Goal: Transaction & Acquisition: Purchase product/service

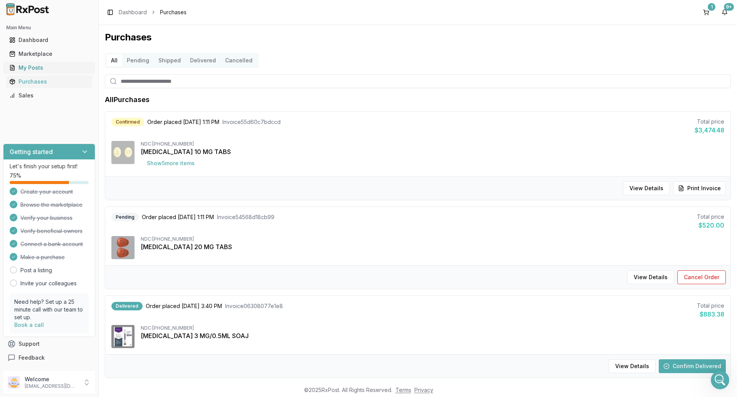
scroll to position [6071, 0]
click at [40, 80] on div "Purchases" at bounding box center [49, 82] width 80 height 8
click at [137, 83] on input "search" at bounding box center [418, 81] width 626 height 14
type input "*****"
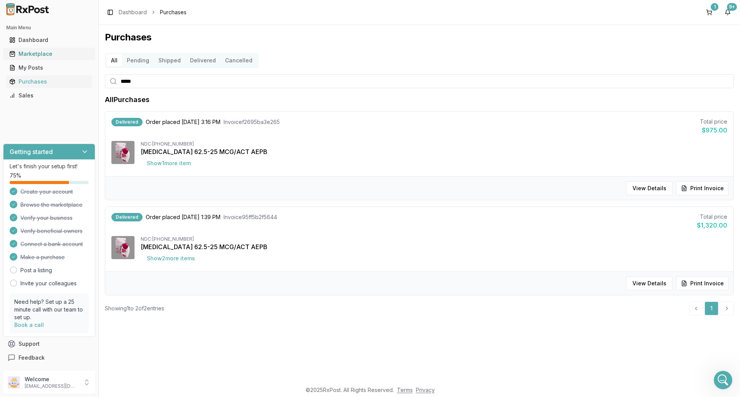
click at [39, 56] on div "Marketplace" at bounding box center [49, 54] width 80 height 8
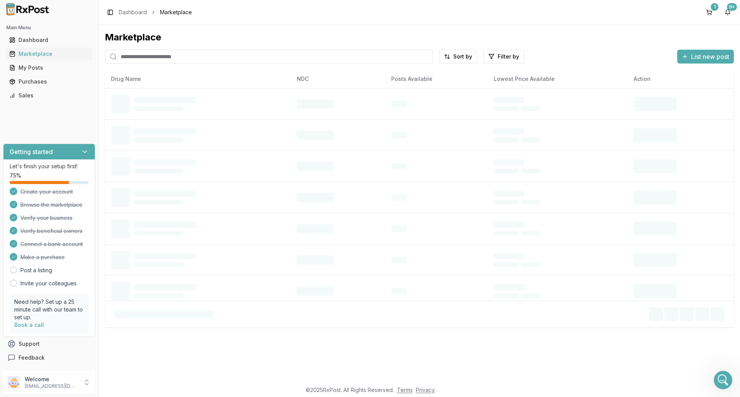
click at [140, 60] on input "search" at bounding box center [269, 57] width 328 height 14
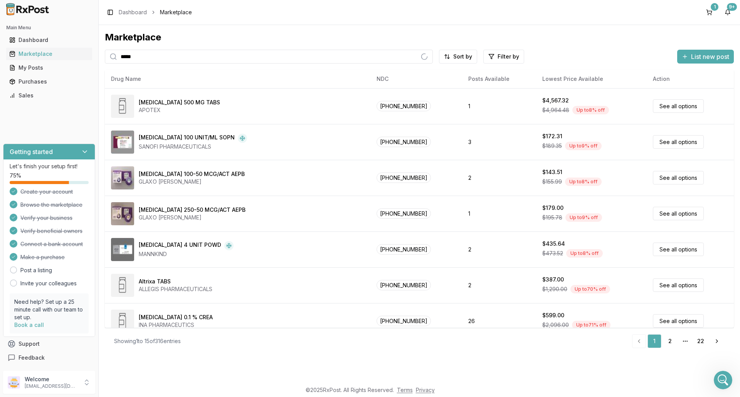
type input "*****"
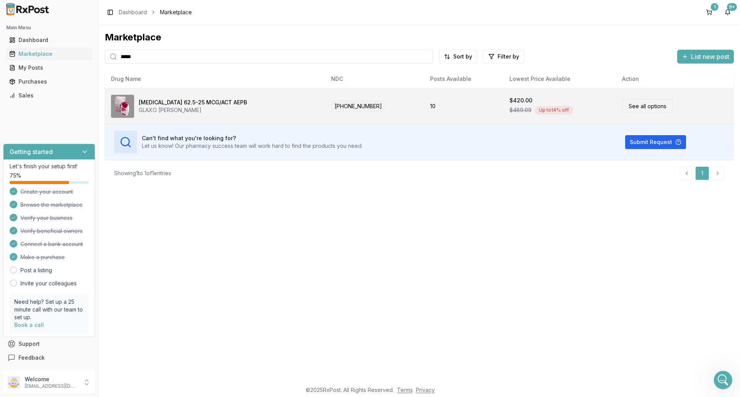
click at [640, 104] on link "See all options" at bounding box center [647, 105] width 51 height 13
click at [642, 106] on link "See all options" at bounding box center [647, 105] width 51 height 13
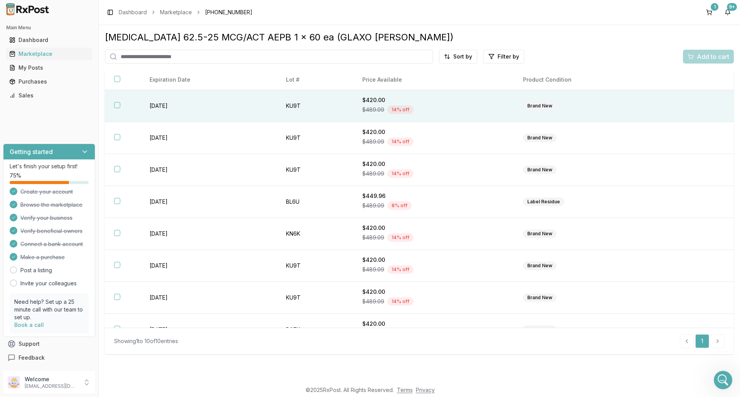
click at [117, 106] on button "button" at bounding box center [117, 105] width 6 height 6
click at [712, 58] on span "Add to cart" at bounding box center [713, 56] width 32 height 9
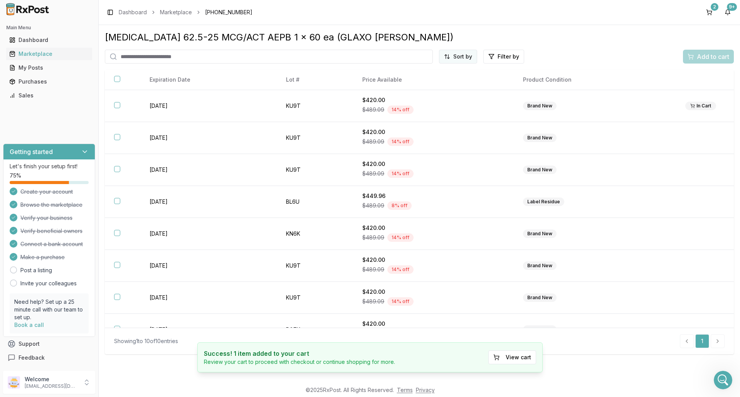
click at [459, 55] on html "Main Menu Dashboard Marketplace My Posts Purchases Sales Getting started Let's …" at bounding box center [370, 198] width 740 height 397
click at [429, 86] on div "Price (Low to High)" at bounding box center [439, 85] width 73 height 12
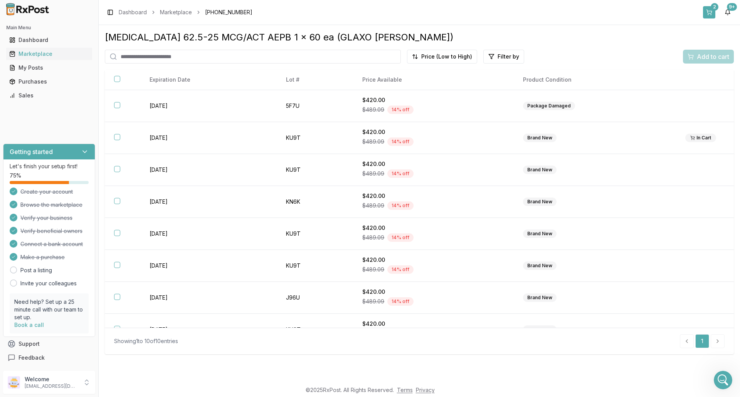
click at [711, 10] on button "2" at bounding box center [709, 12] width 12 height 12
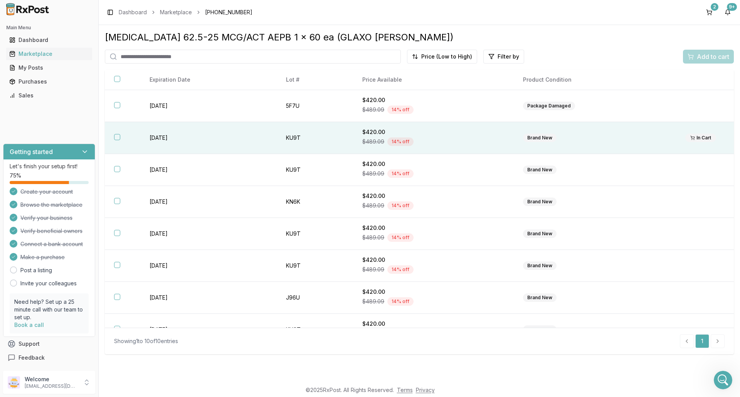
click at [118, 138] on button "button" at bounding box center [117, 137] width 6 height 6
click at [718, 57] on span "Add to cart" at bounding box center [713, 56] width 32 height 9
click at [40, 54] on div "Marketplace" at bounding box center [49, 54] width 80 height 8
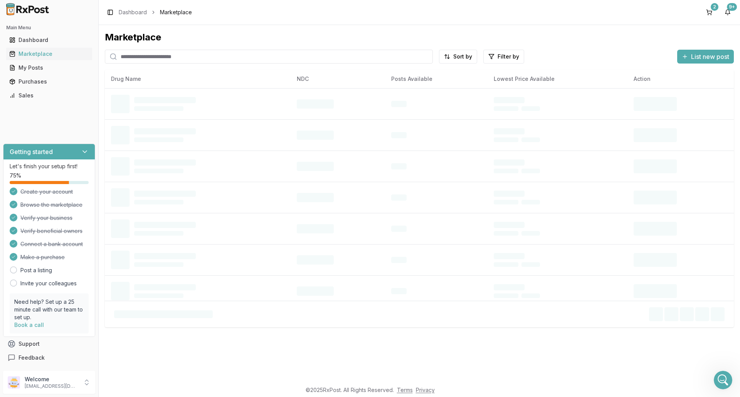
click at [144, 56] on input "search" at bounding box center [269, 57] width 328 height 14
paste input "**********"
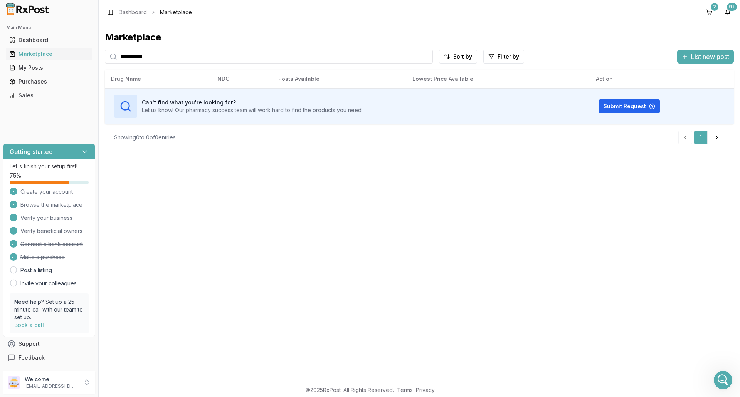
type input "**********"
click at [710, 6] on div "Toggle Sidebar Dashboard Marketplace 2 9+" at bounding box center [419, 12] width 641 height 25
click at [714, 8] on div "2" at bounding box center [715, 7] width 8 height 8
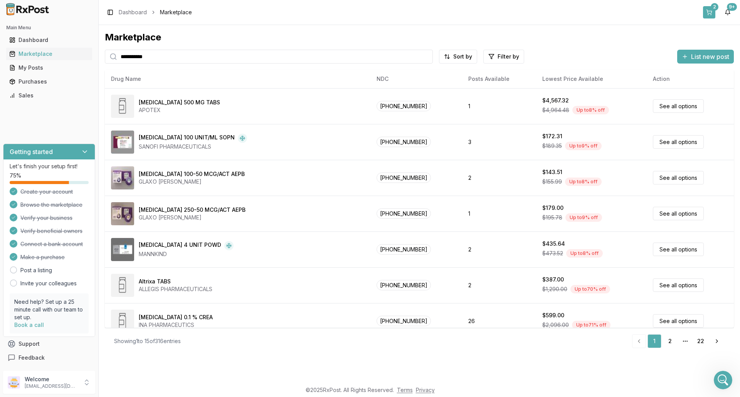
click at [711, 13] on button "2" at bounding box center [709, 12] width 12 height 12
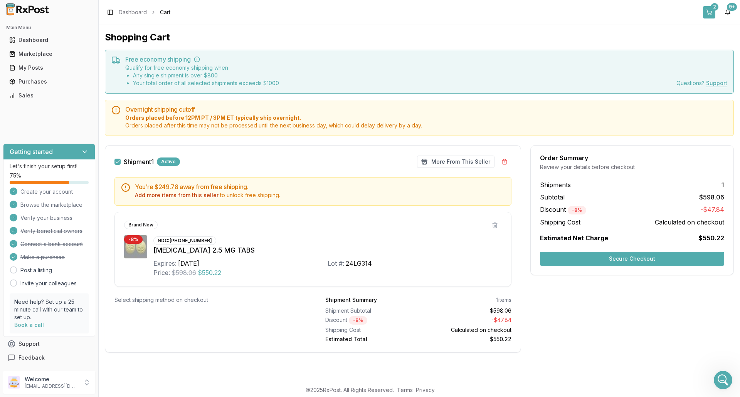
click at [712, 8] on div "2" at bounding box center [715, 7] width 8 height 8
drag, startPoint x: 33, startPoint y: 53, endPoint x: 38, endPoint y: 54, distance: 4.8
click at [34, 53] on div "Marketplace" at bounding box center [49, 54] width 80 height 8
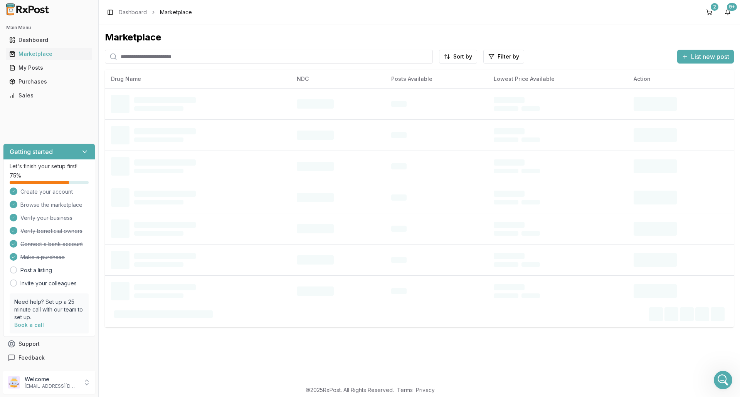
click at [138, 58] on input "search" at bounding box center [269, 57] width 328 height 14
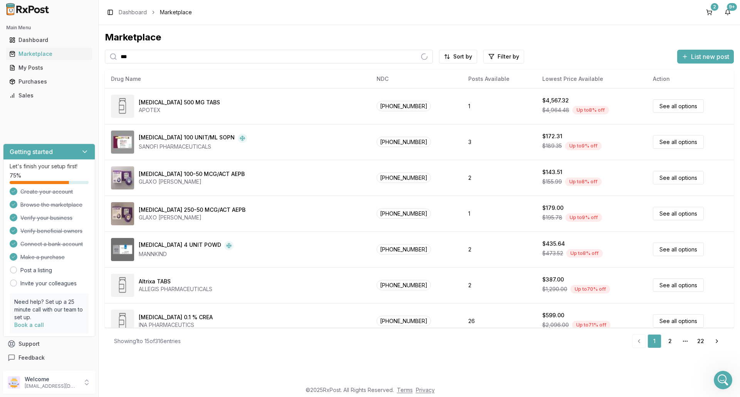
type input "***"
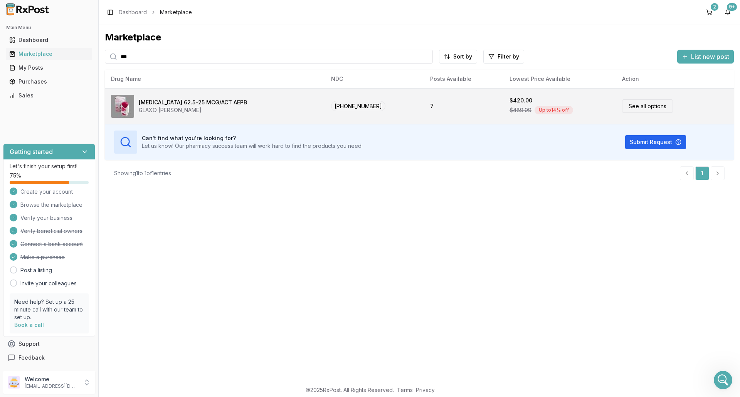
click at [166, 104] on div "[MEDICAL_DATA] 62.5-25 MCG/ACT AEPB" at bounding box center [193, 103] width 108 height 8
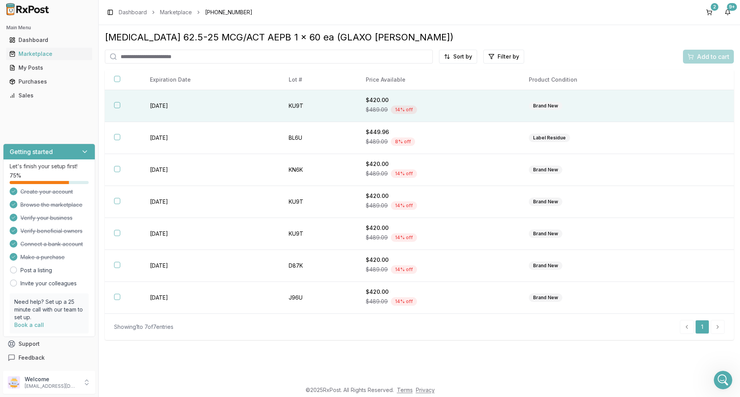
click at [119, 105] on button "button" at bounding box center [117, 105] width 6 height 6
click at [701, 60] on span "Add to cart" at bounding box center [713, 56] width 32 height 9
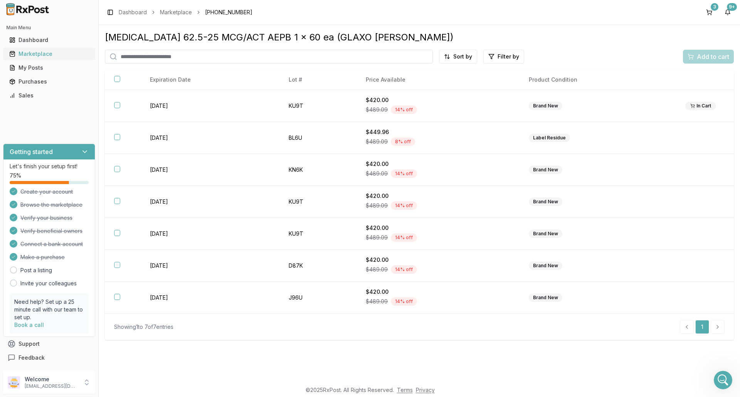
drag, startPoint x: 42, startPoint y: 55, endPoint x: 60, endPoint y: 55, distance: 17.7
click at [42, 55] on div "Marketplace" at bounding box center [49, 54] width 80 height 8
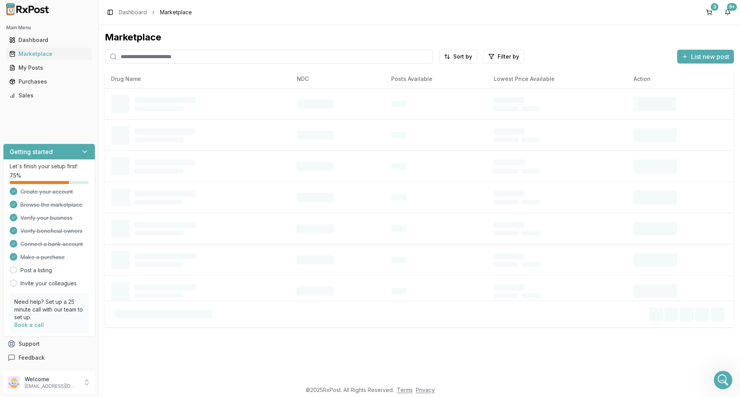
click at [144, 56] on input "search" at bounding box center [269, 57] width 328 height 14
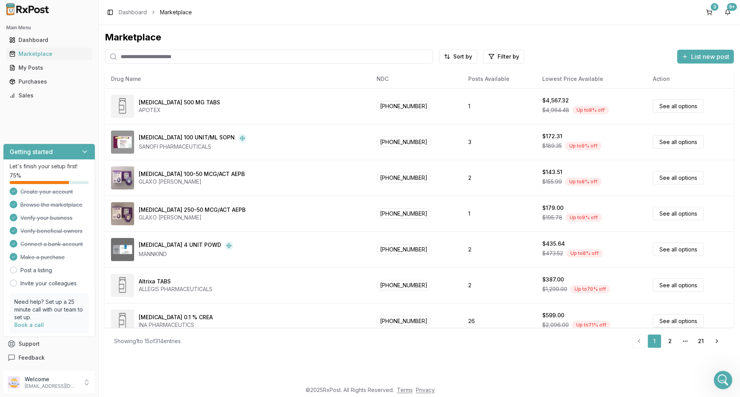
paste input "**********"
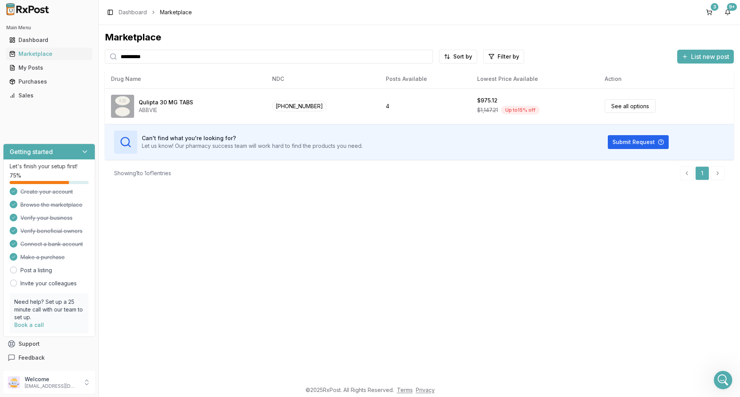
type input "**********"
click at [714, 9] on div "3" at bounding box center [715, 7] width 8 height 8
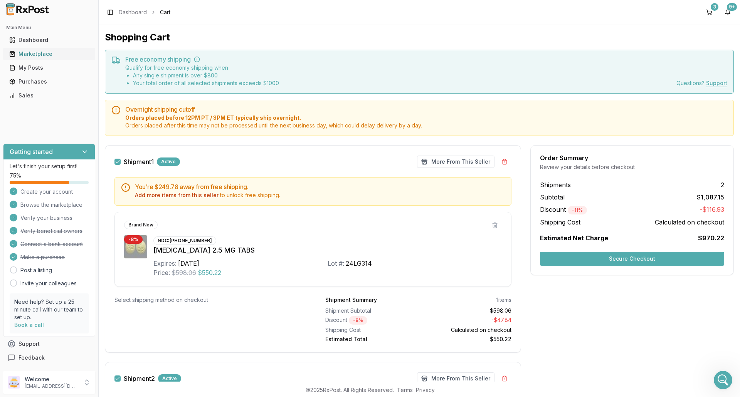
click at [30, 53] on div "Marketplace" at bounding box center [49, 54] width 80 height 8
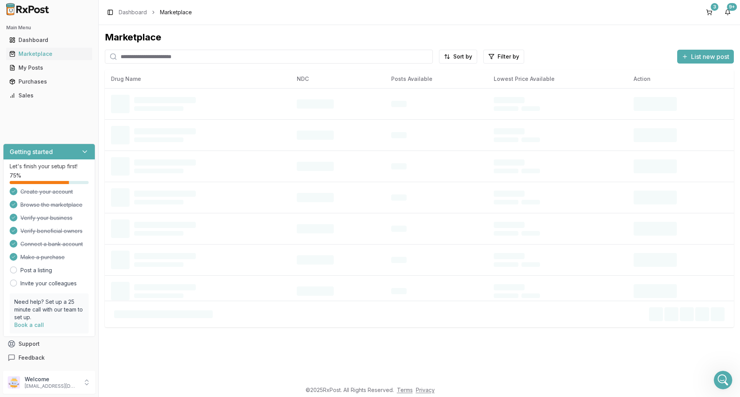
click at [155, 57] on input "search" at bounding box center [269, 57] width 328 height 14
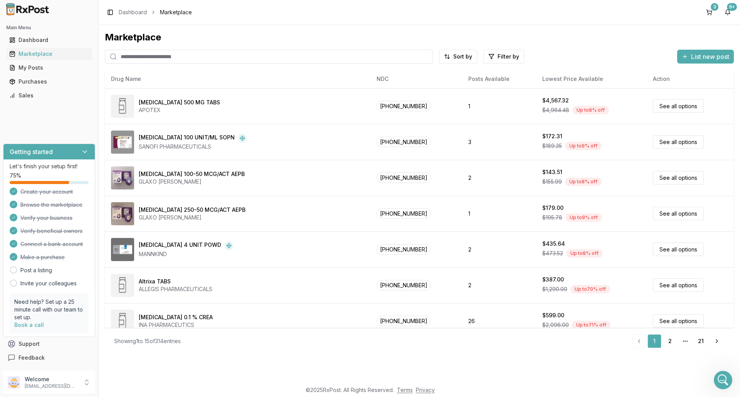
click at [133, 57] on input "search" at bounding box center [269, 57] width 328 height 14
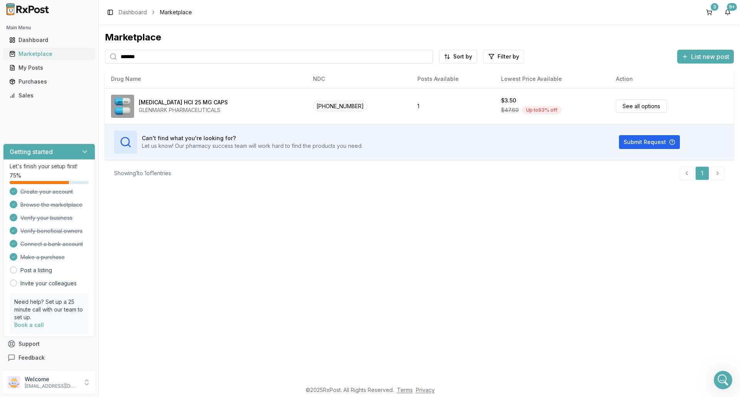
drag, startPoint x: 146, startPoint y: 56, endPoint x: 79, endPoint y: 59, distance: 67.1
click at [79, 59] on div "Main Menu Dashboard Marketplace My Posts Purchases Sales Getting started Let's …" at bounding box center [370, 198] width 740 height 397
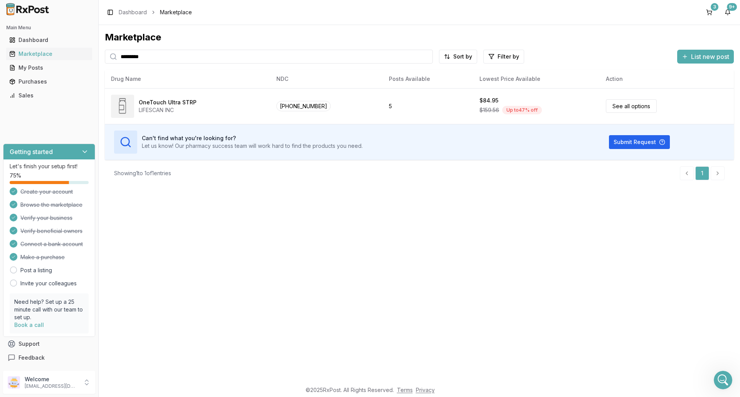
drag, startPoint x: 147, startPoint y: 57, endPoint x: 119, endPoint y: 64, distance: 28.8
click at [119, 64] on div "Marketplace ********* Sort by Filter by List new post Card Table NDC: [PHONE_NU…" at bounding box center [419, 108] width 629 height 155
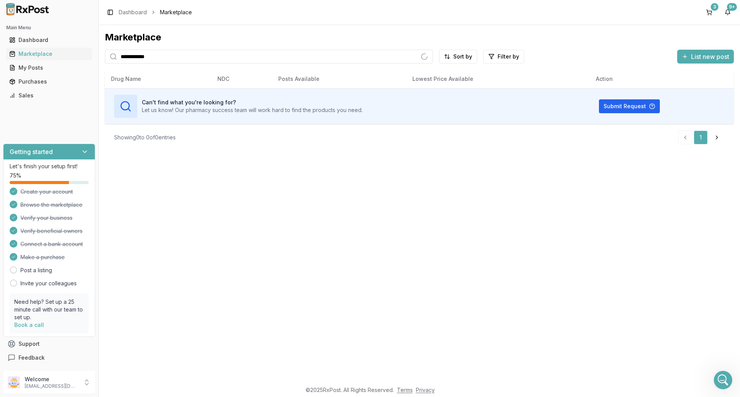
type input "**********"
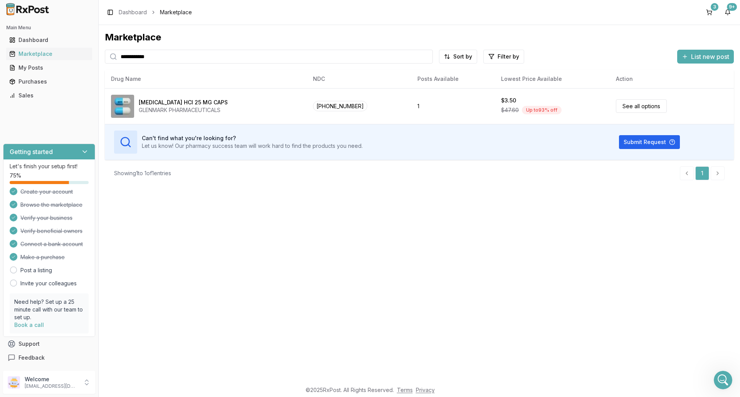
drag, startPoint x: 163, startPoint y: 59, endPoint x: 108, endPoint y: 63, distance: 55.3
click at [108, 63] on div "**********" at bounding box center [269, 57] width 328 height 14
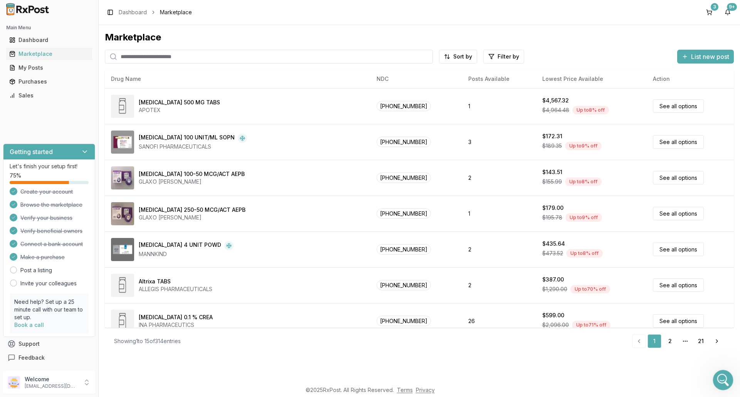
click at [721, 380] on icon "Open Intercom Messenger" at bounding box center [721, 379] width 5 height 6
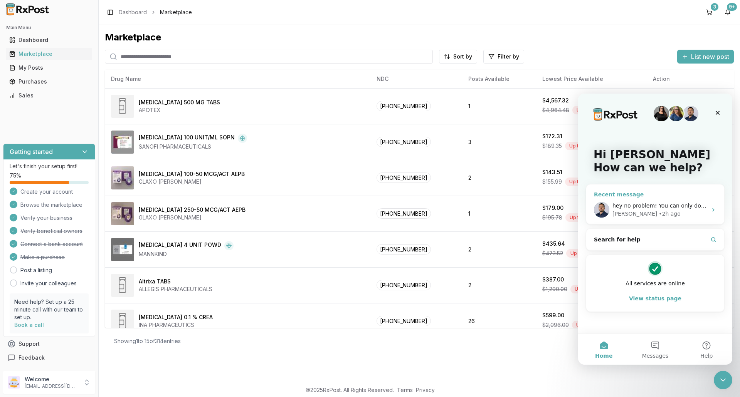
click at [671, 205] on span "hey no problem! You can only do what you can do and honestly you have helped us…" at bounding box center [745, 206] width 267 height 6
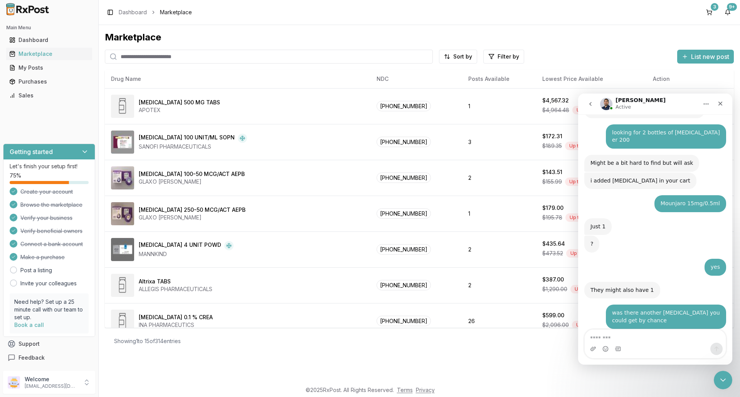
scroll to position [6071, 0]
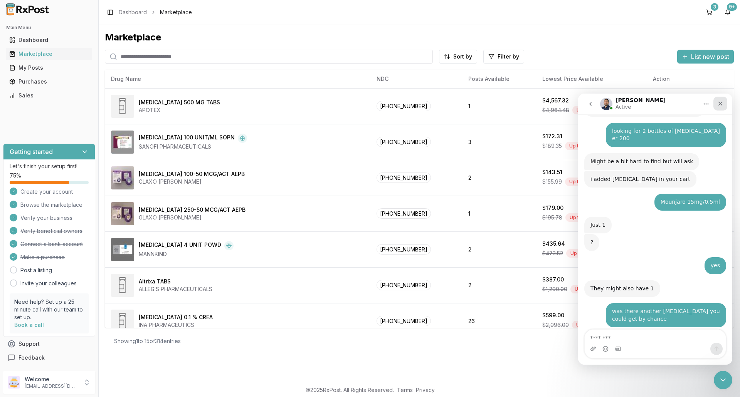
click at [720, 104] on icon "Close" at bounding box center [720, 104] width 6 height 6
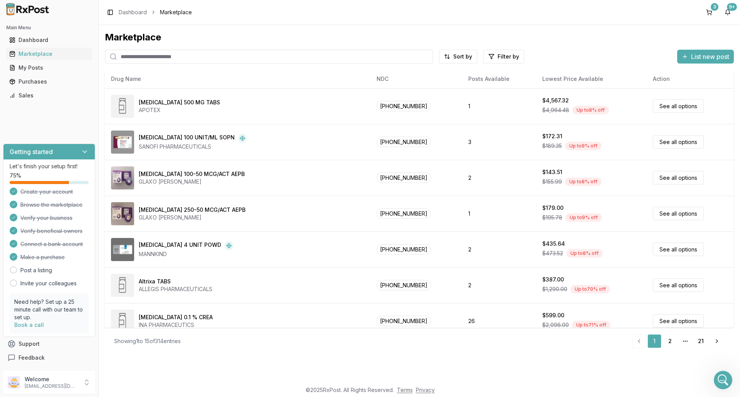
click at [300, 353] on div "Showing 1 to 15 of 314 entries 1 2 More pages 21 Next" at bounding box center [419, 341] width 629 height 27
click at [143, 57] on input "search" at bounding box center [269, 57] width 328 height 14
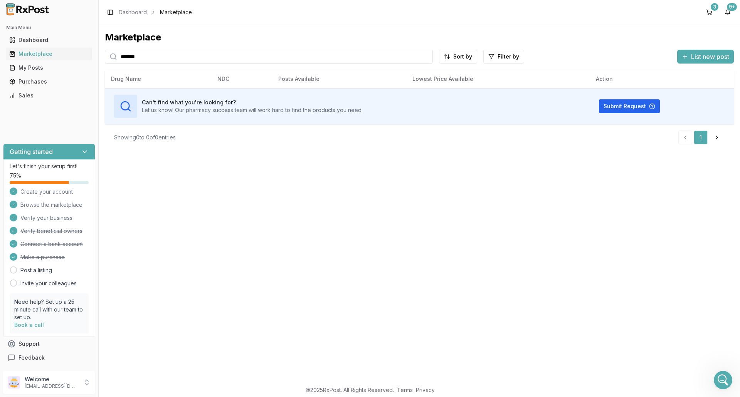
drag, startPoint x: 147, startPoint y: 60, endPoint x: 124, endPoint y: 62, distance: 23.3
click at [121, 62] on input "*******" at bounding box center [269, 57] width 328 height 14
type input "********"
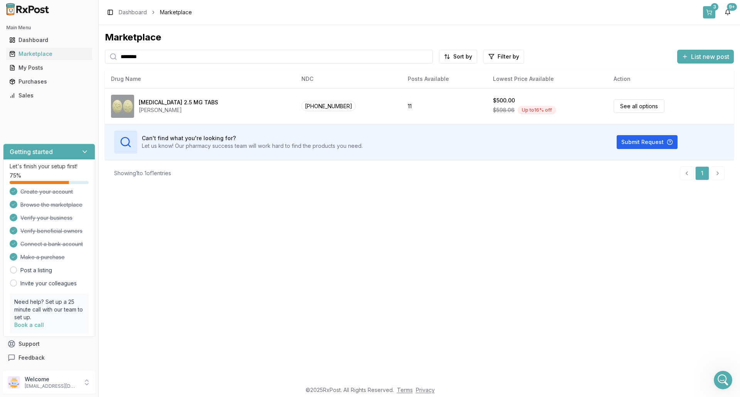
click at [711, 8] on div "3" at bounding box center [715, 7] width 8 height 8
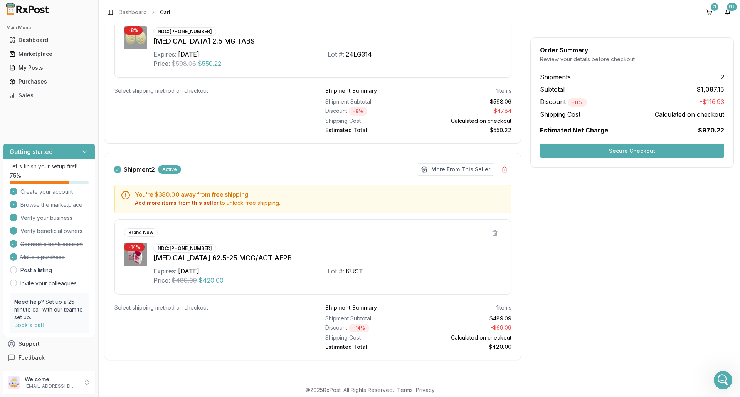
scroll to position [210, 0]
click at [35, 82] on div "Purchases" at bounding box center [49, 82] width 80 height 8
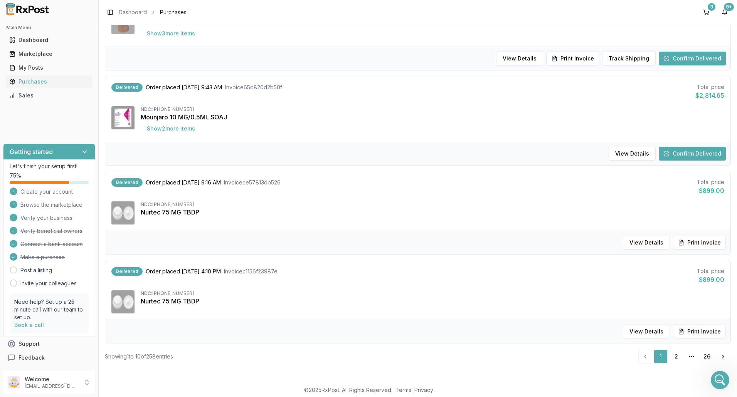
scroll to position [683, 0]
click at [674, 358] on link "2" at bounding box center [676, 357] width 14 height 14
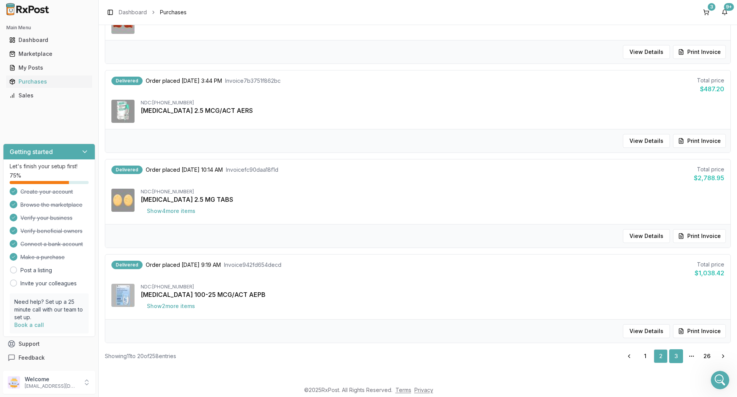
click at [672, 355] on link "3" at bounding box center [676, 357] width 14 height 14
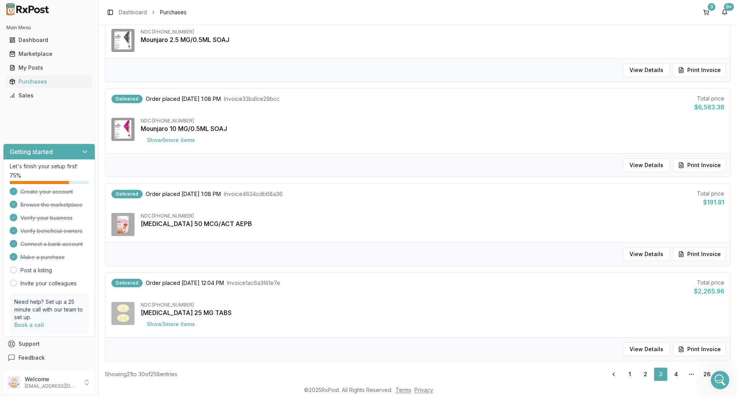
scroll to position [695, 0]
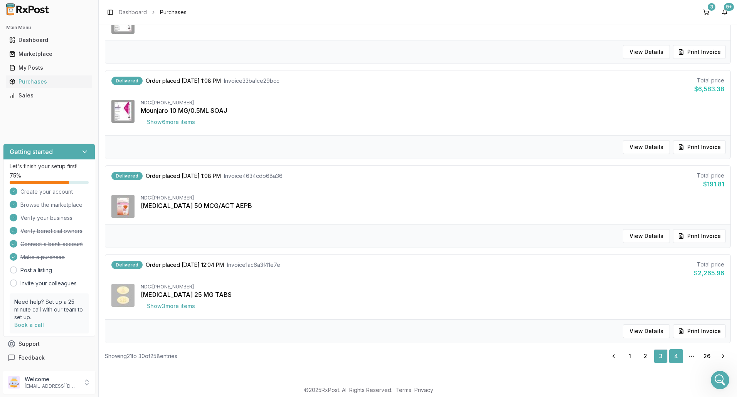
click at [673, 357] on link "4" at bounding box center [676, 357] width 14 height 14
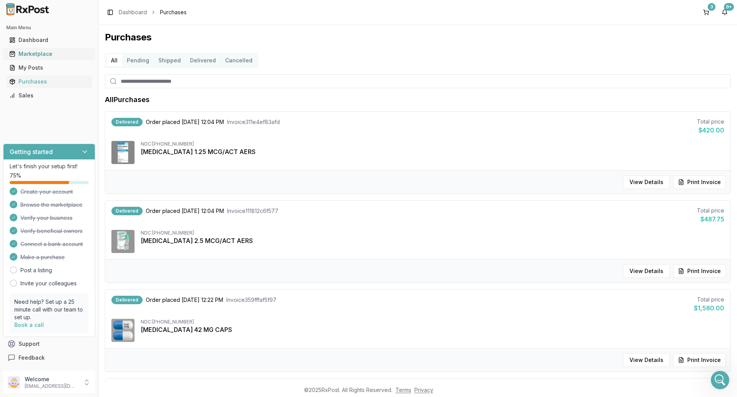
click at [22, 56] on div "Marketplace" at bounding box center [49, 54] width 80 height 8
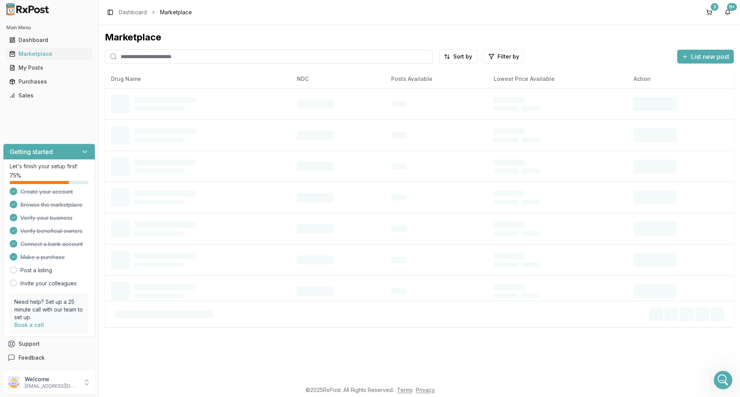
click at [151, 58] on input "search" at bounding box center [269, 57] width 328 height 14
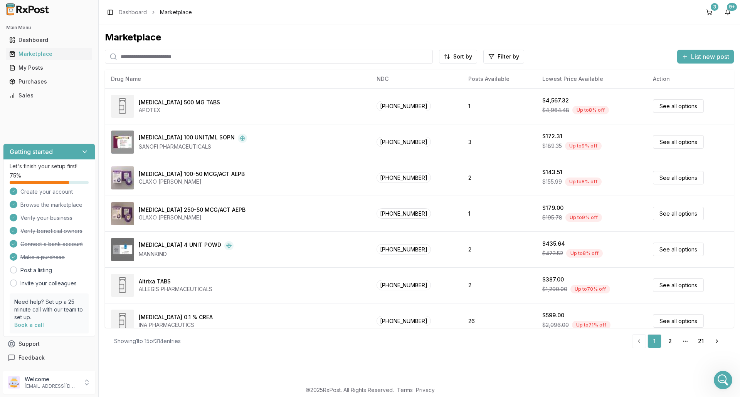
click at [135, 58] on input "search" at bounding box center [269, 57] width 328 height 14
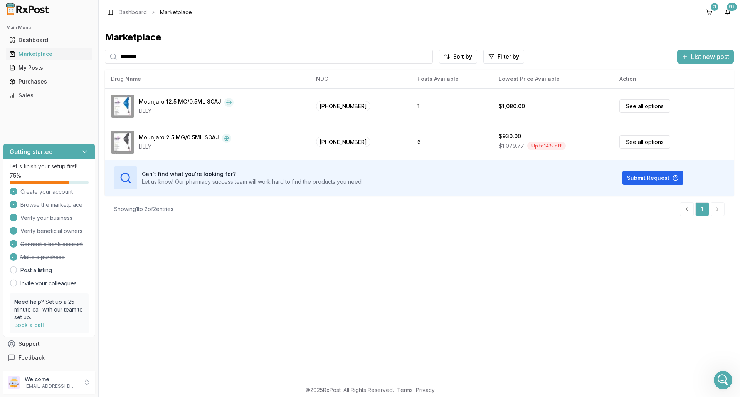
drag, startPoint x: 136, startPoint y: 59, endPoint x: 116, endPoint y: 59, distance: 20.0
click at [116, 59] on div "********" at bounding box center [269, 57] width 328 height 14
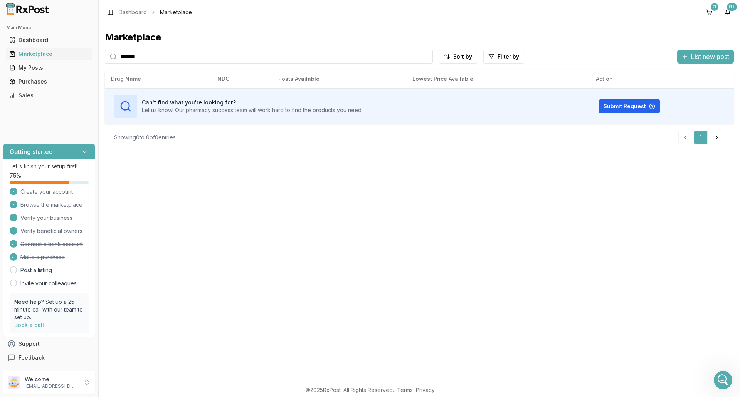
type input "*******"
click at [710, 11] on button "3" at bounding box center [709, 12] width 12 height 12
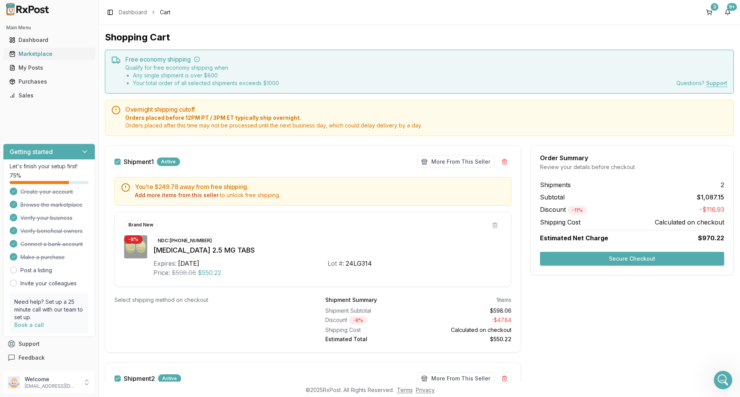
click at [37, 54] on div "Marketplace" at bounding box center [49, 54] width 80 height 8
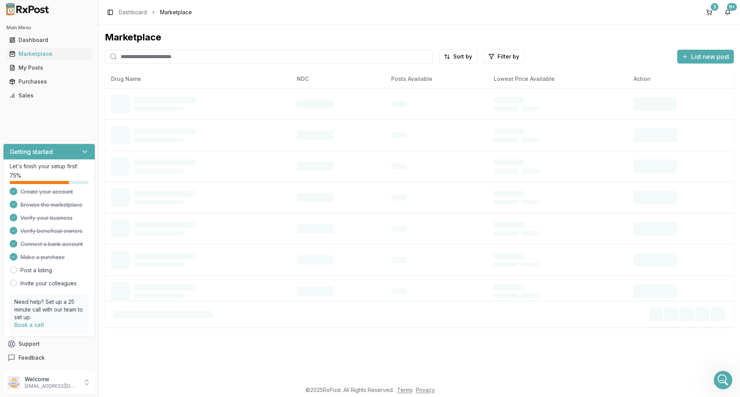
click at [171, 58] on input "search" at bounding box center [269, 57] width 328 height 14
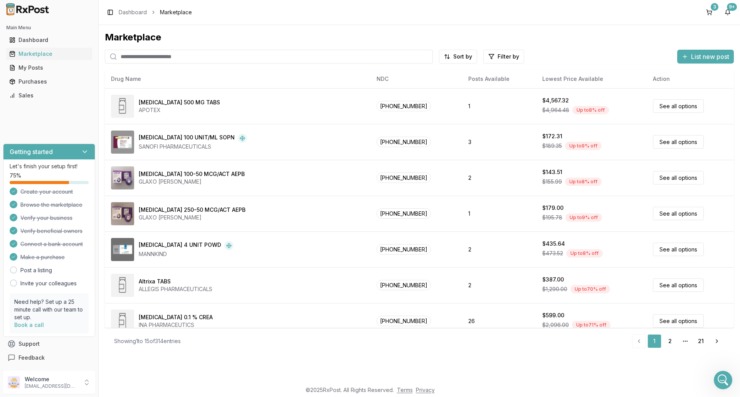
click at [171, 55] on input "search" at bounding box center [269, 57] width 328 height 14
click at [137, 58] on input "search" at bounding box center [269, 57] width 328 height 14
click at [248, 363] on div "Marketplace Sort by Filter by List new post Card Table NDC: [PHONE_NUMBER] [MED…" at bounding box center [419, 203] width 641 height 357
click at [713, 9] on div "3" at bounding box center [715, 7] width 8 height 8
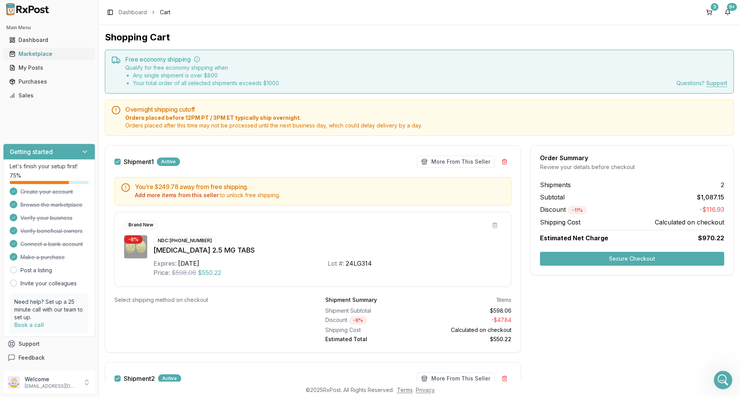
click at [37, 51] on div "Marketplace" at bounding box center [49, 54] width 80 height 8
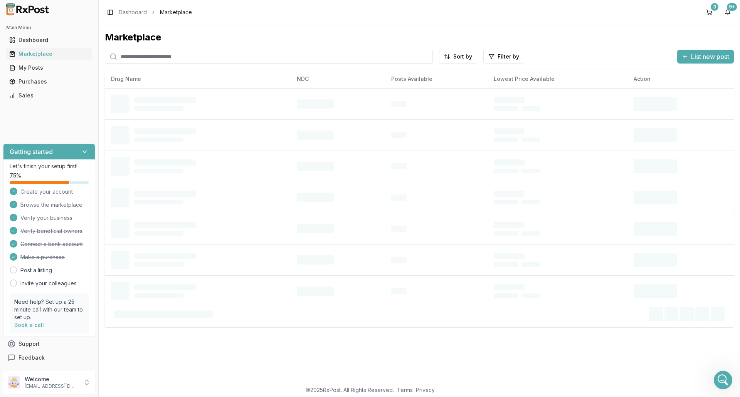
click at [173, 57] on input "search" at bounding box center [269, 57] width 328 height 14
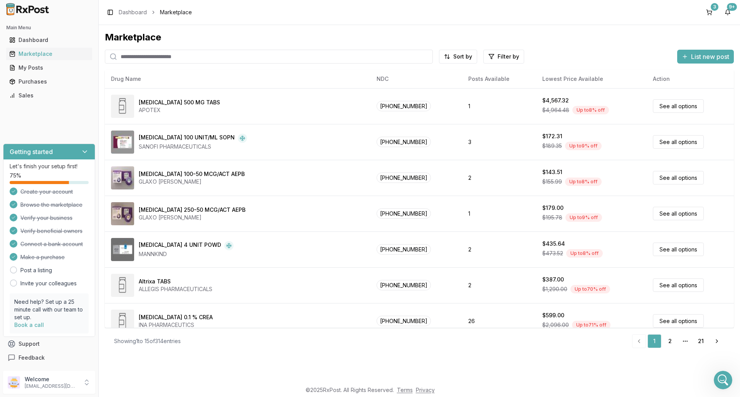
click at [170, 58] on input "search" at bounding box center [269, 57] width 328 height 14
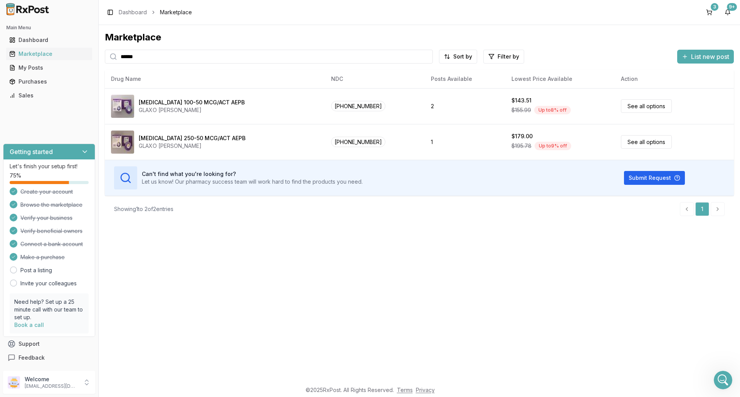
drag, startPoint x: 150, startPoint y: 58, endPoint x: 104, endPoint y: 61, distance: 45.2
click at [106, 61] on div "******" at bounding box center [269, 57] width 328 height 14
type input "****"
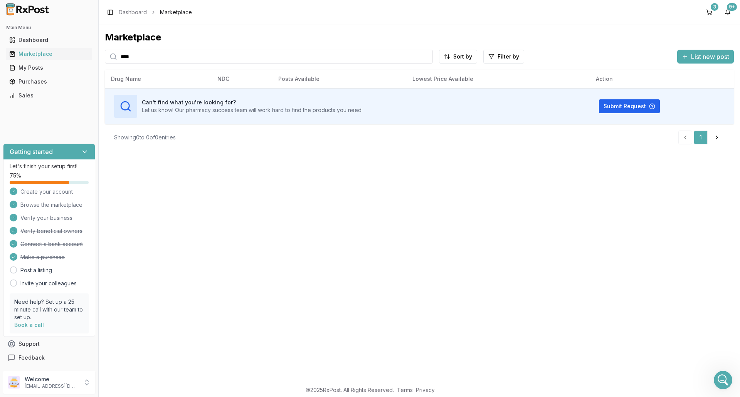
click at [177, 56] on input "****" at bounding box center [269, 57] width 328 height 14
click at [41, 54] on div "Marketplace" at bounding box center [49, 54] width 80 height 8
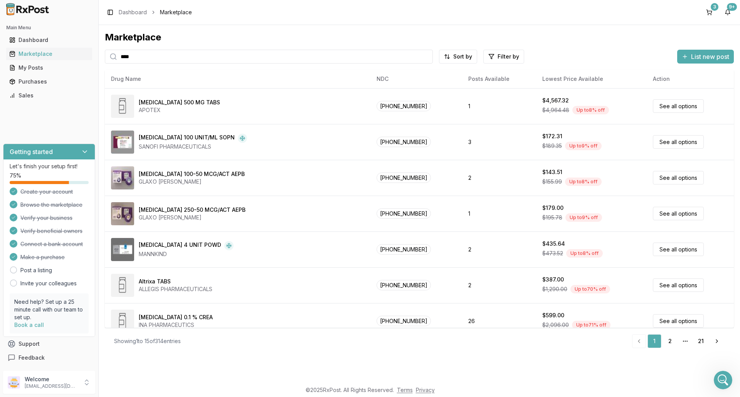
click at [146, 59] on input "****" at bounding box center [269, 57] width 328 height 14
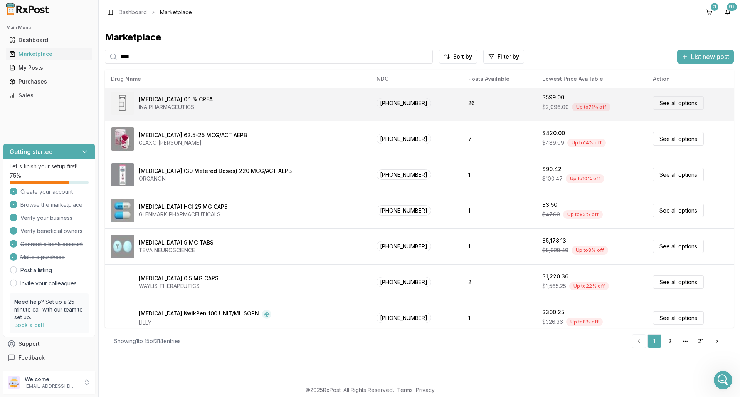
scroll to position [144, 0]
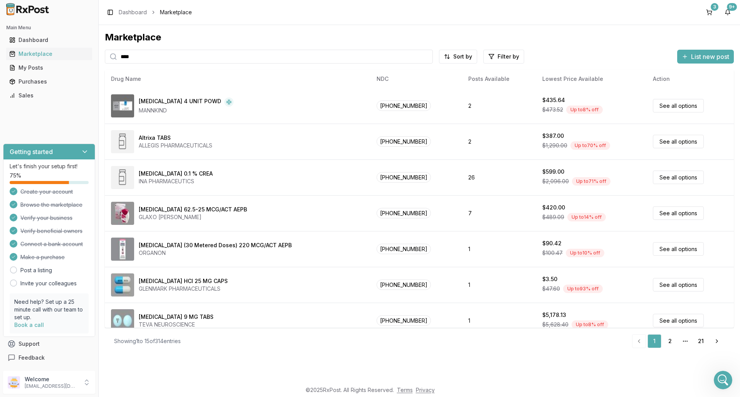
click at [143, 59] on input "****" at bounding box center [269, 57] width 328 height 14
click at [26, 39] on div "Dashboard" at bounding box center [49, 40] width 80 height 8
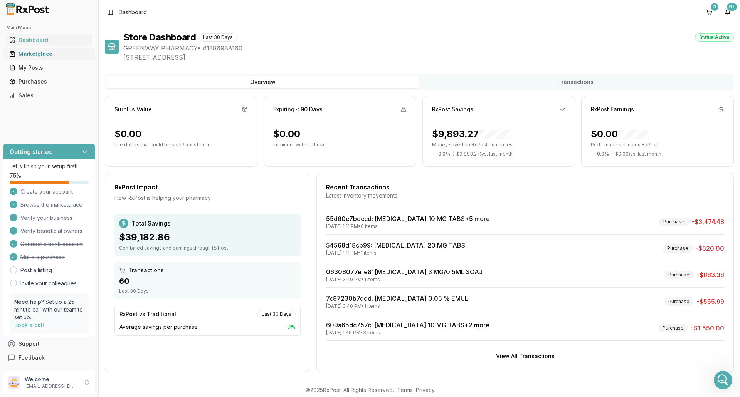
click at [39, 54] on div "Marketplace" at bounding box center [49, 54] width 80 height 8
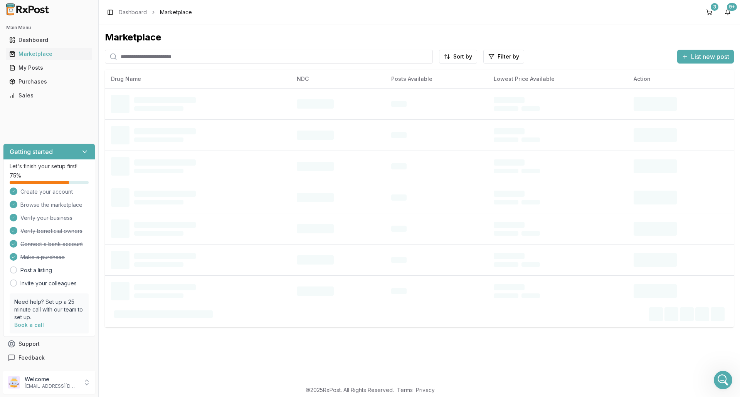
click at [150, 58] on input "search" at bounding box center [269, 57] width 328 height 14
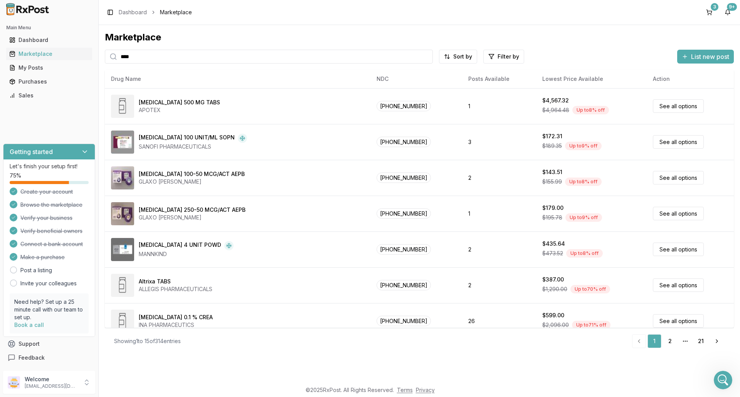
type input "****"
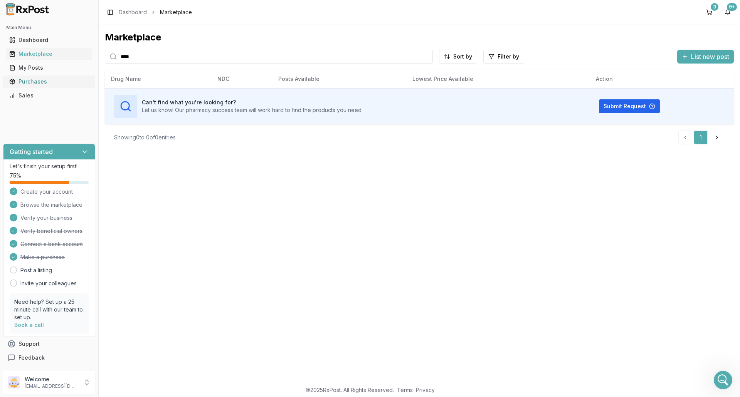
click at [27, 79] on div "Purchases" at bounding box center [49, 82] width 80 height 8
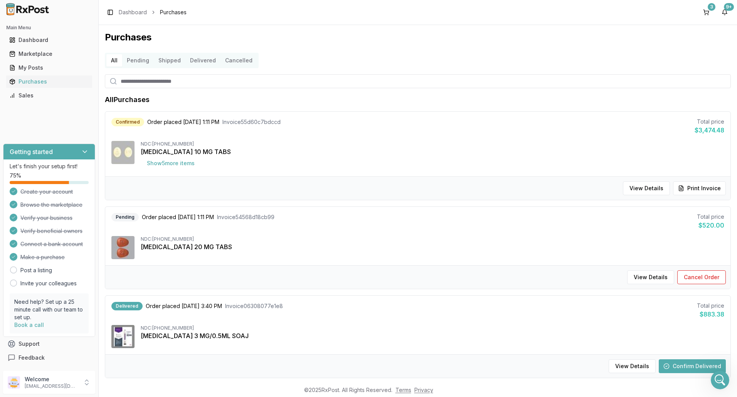
click at [709, 5] on div "3" at bounding box center [712, 7] width 8 height 8
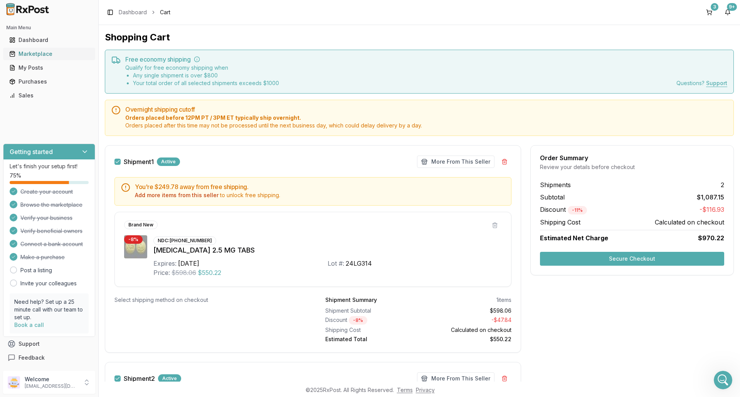
click at [32, 54] on div "Marketplace" at bounding box center [49, 54] width 80 height 8
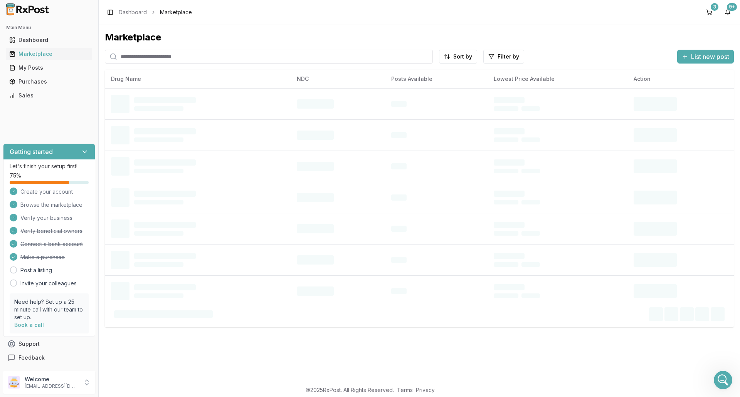
click at [145, 57] on input "search" at bounding box center [269, 57] width 328 height 14
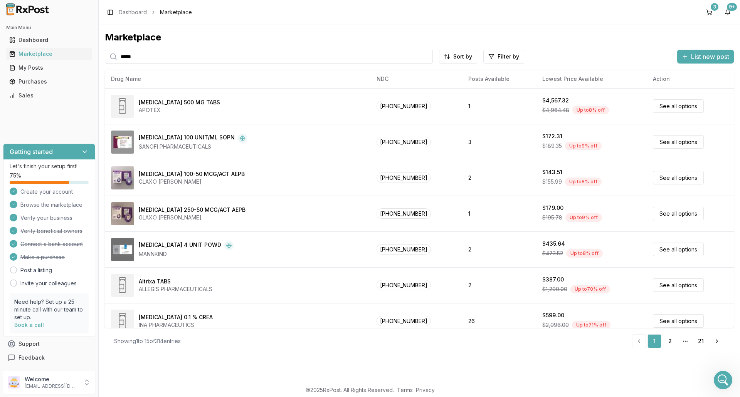
type input "*****"
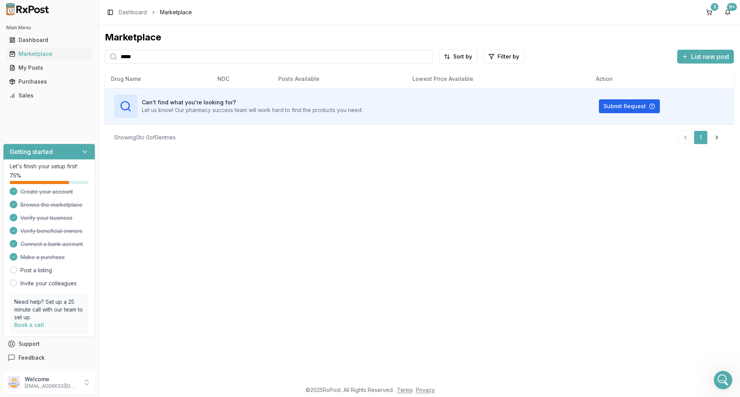
click at [154, 60] on input "*****" at bounding box center [269, 57] width 328 height 14
click at [716, 3] on div "3" at bounding box center [715, 7] width 8 height 8
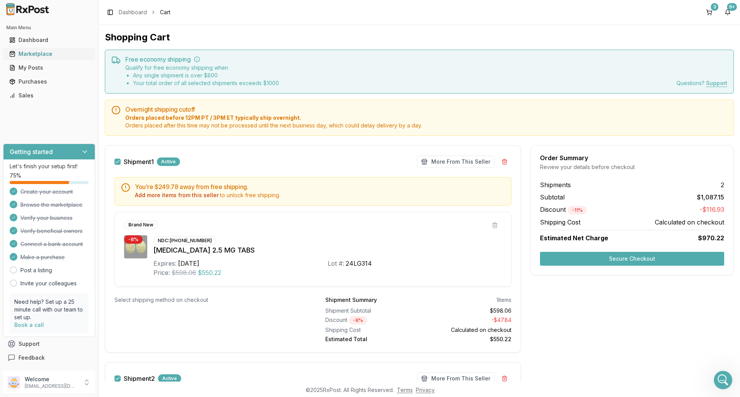
click at [25, 54] on div "Marketplace" at bounding box center [49, 54] width 80 height 8
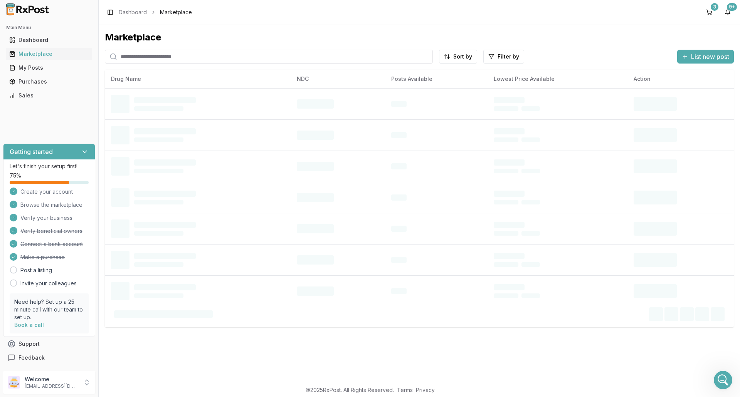
click at [141, 56] on input "search" at bounding box center [269, 57] width 328 height 14
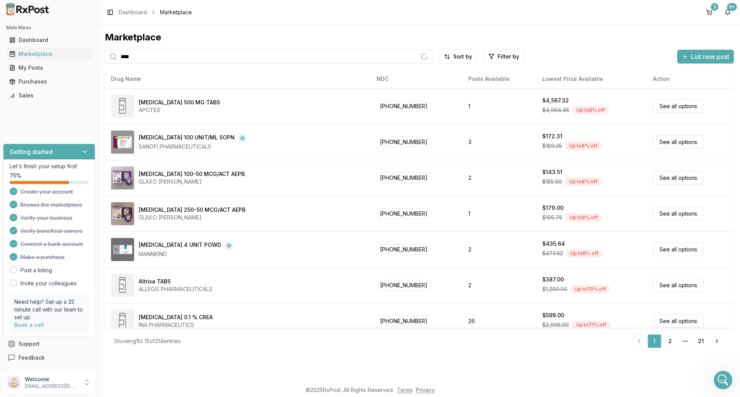
type input "****"
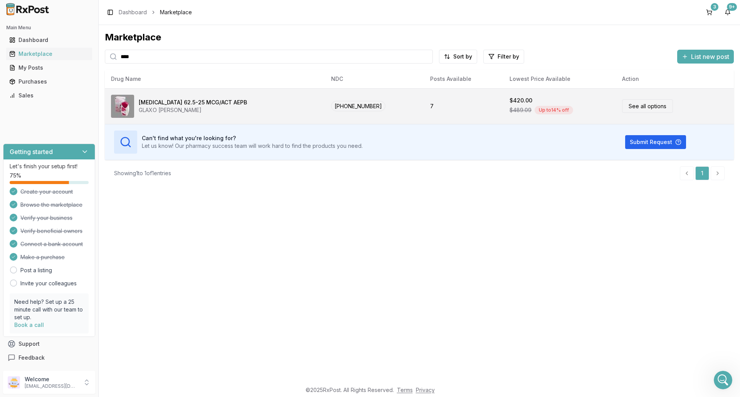
click at [647, 106] on link "See all options" at bounding box center [647, 105] width 51 height 13
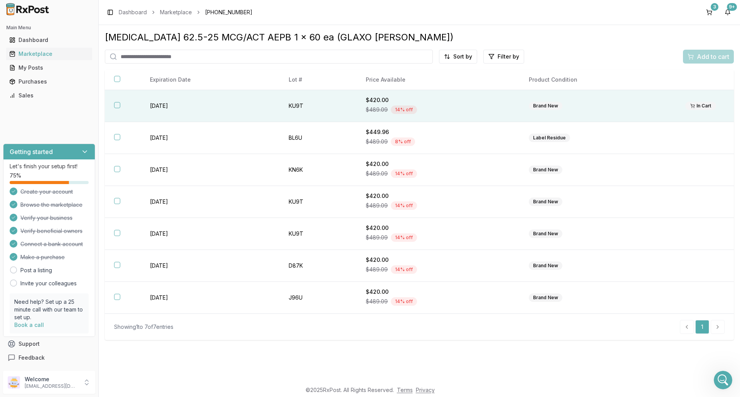
click at [121, 105] on th at bounding box center [123, 106] width 36 height 32
click at [723, 54] on span "Add to cart" at bounding box center [713, 56] width 32 height 9
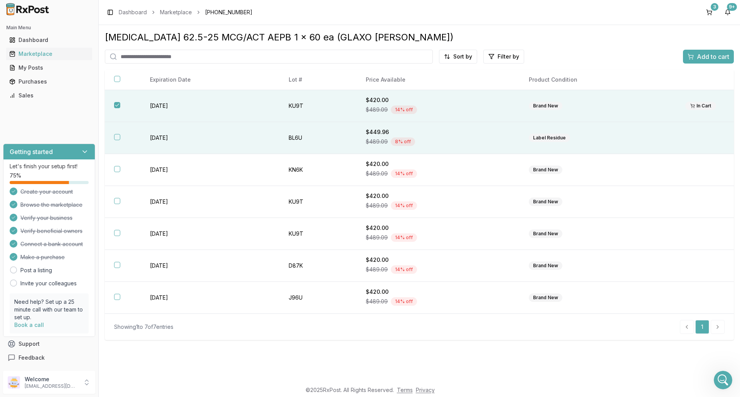
drag, startPoint x: 118, startPoint y: 106, endPoint x: 117, endPoint y: 124, distance: 18.5
click at [119, 106] on button "button" at bounding box center [117, 105] width 6 height 6
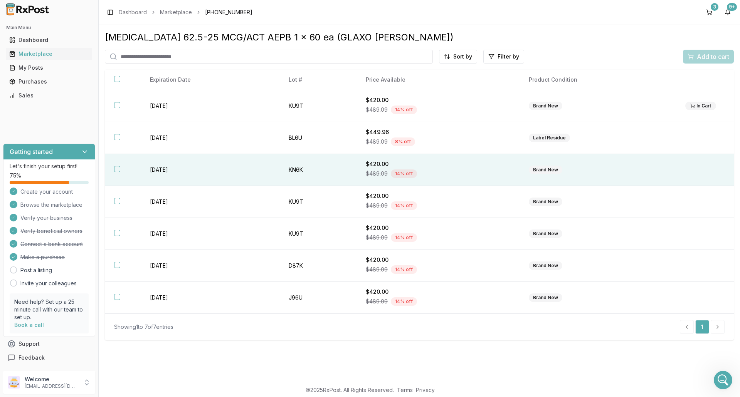
click at [117, 169] on button "button" at bounding box center [117, 169] width 6 height 6
click at [713, 54] on span "Add to cart" at bounding box center [713, 56] width 32 height 9
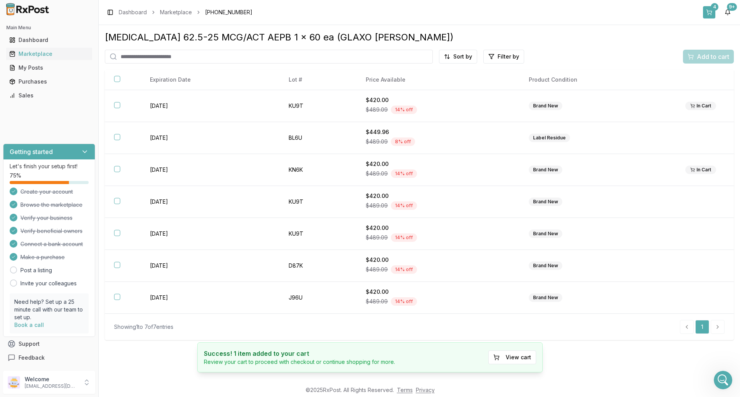
click at [713, 12] on button "4" at bounding box center [709, 12] width 12 height 12
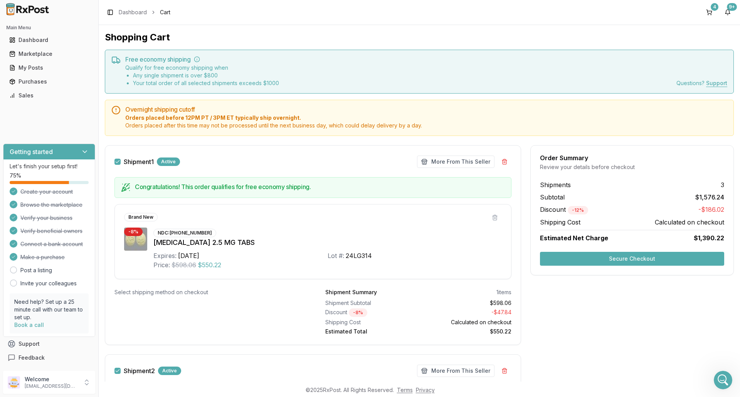
click at [639, 259] on button "Secure Checkout" at bounding box center [632, 259] width 184 height 14
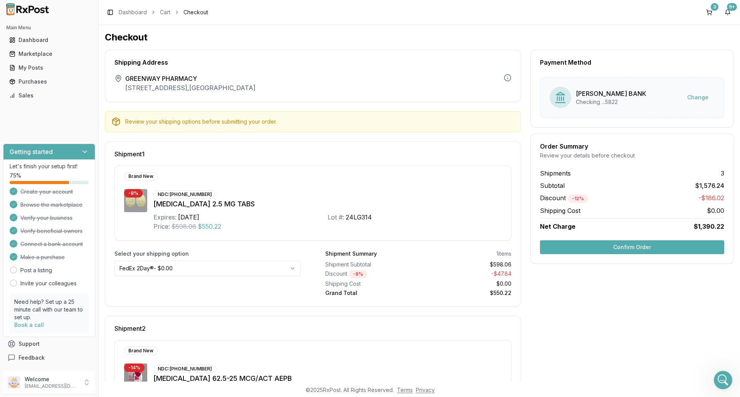
click at [617, 250] on button "Confirm Order" at bounding box center [632, 247] width 184 height 14
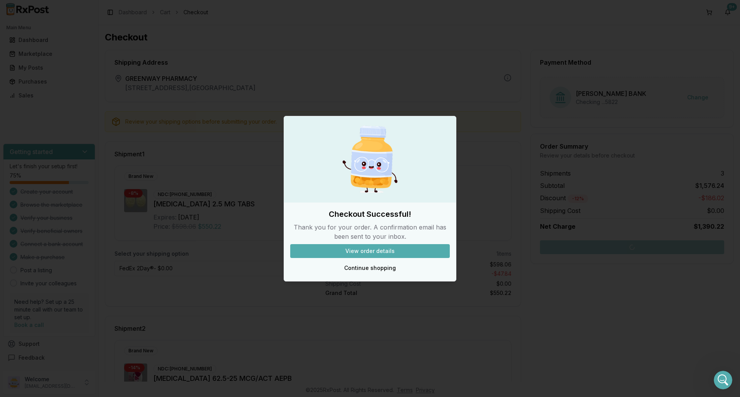
drag, startPoint x: 418, startPoint y: 362, endPoint x: 449, endPoint y: 363, distance: 30.5
click at [418, 362] on div at bounding box center [370, 198] width 740 height 397
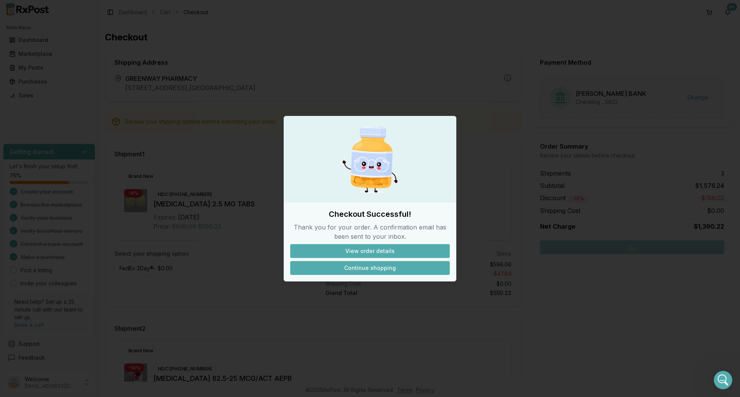
click at [385, 269] on button "Continue shopping" at bounding box center [370, 268] width 160 height 14
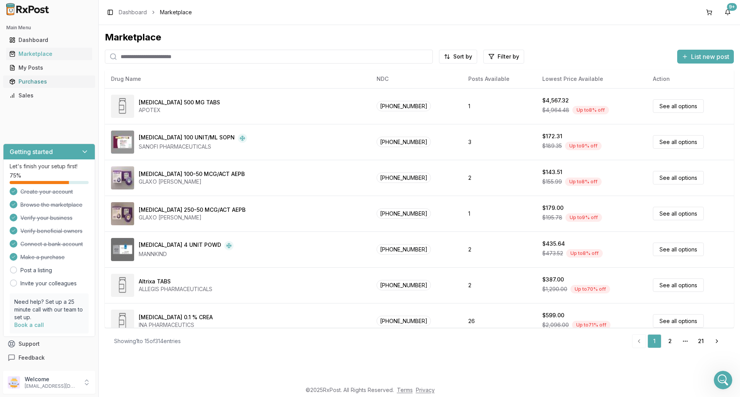
click at [53, 86] on link "Purchases" at bounding box center [49, 82] width 86 height 14
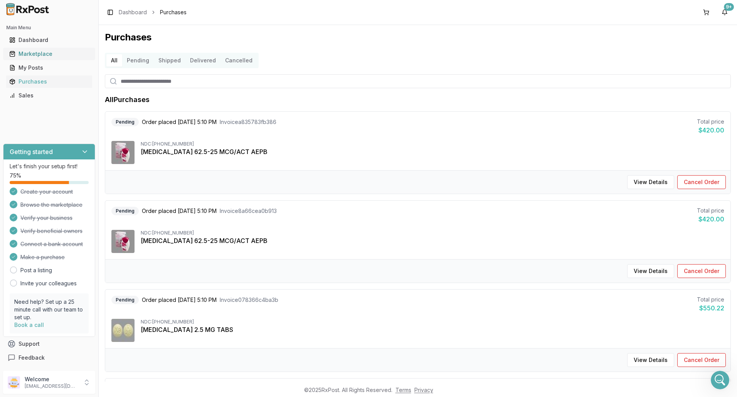
click at [76, 51] on div "Marketplace" at bounding box center [49, 54] width 80 height 8
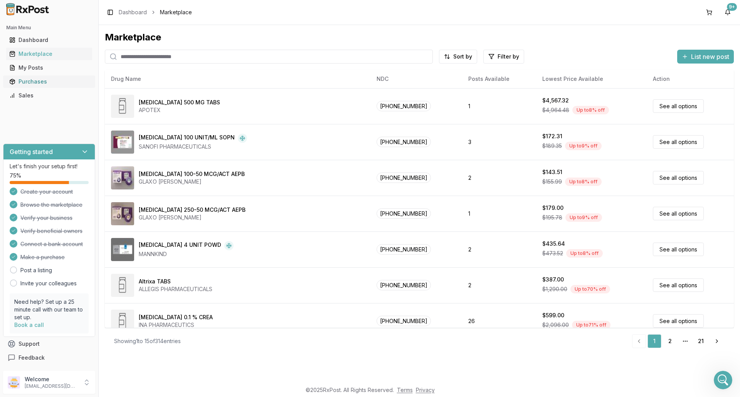
click at [57, 81] on div "Purchases" at bounding box center [49, 82] width 80 height 8
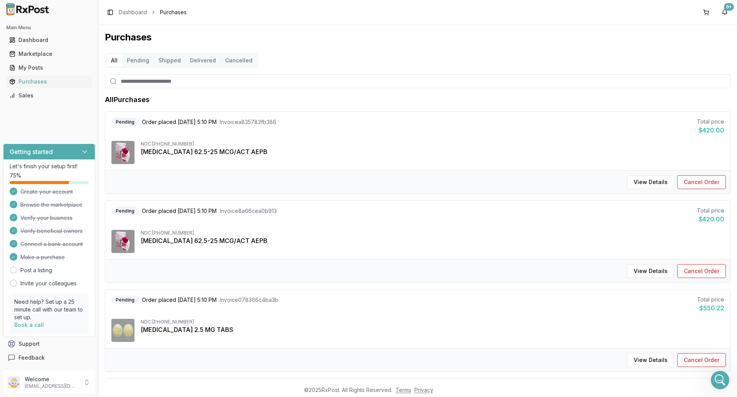
click at [144, 59] on button "Pending" at bounding box center [138, 60] width 32 height 12
click at [170, 60] on button "Shipped" at bounding box center [170, 60] width 32 height 12
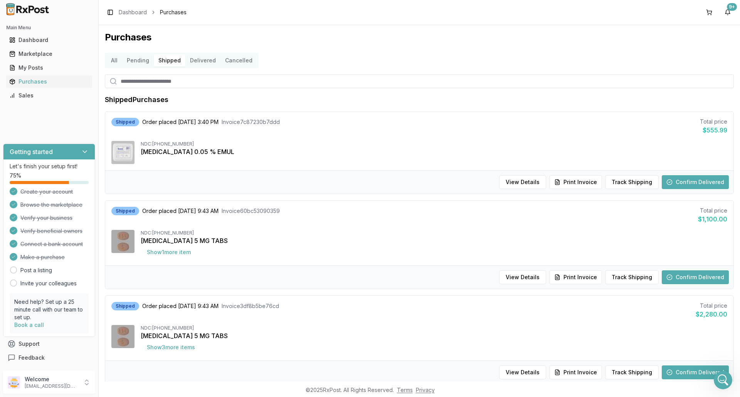
click at [108, 59] on button "All" at bounding box center [114, 60] width 16 height 12
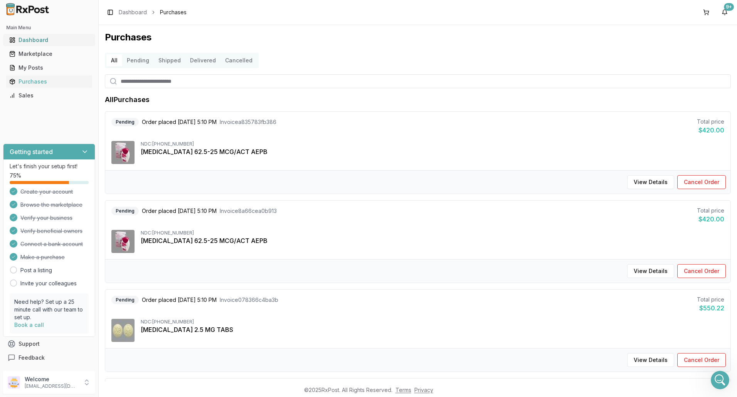
click at [45, 39] on div "Dashboard" at bounding box center [49, 40] width 80 height 8
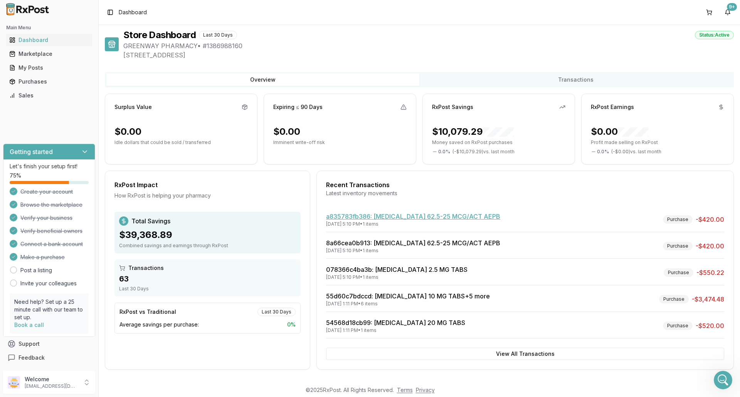
scroll to position [3, 0]
